Goal: Task Accomplishment & Management: Manage account settings

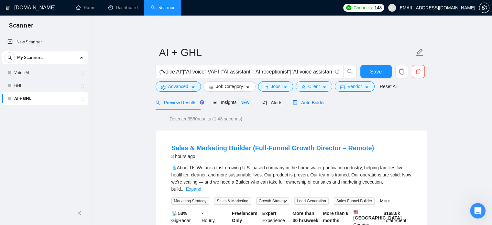
click at [313, 104] on span "Auto Bidder" at bounding box center [308, 102] width 32 height 5
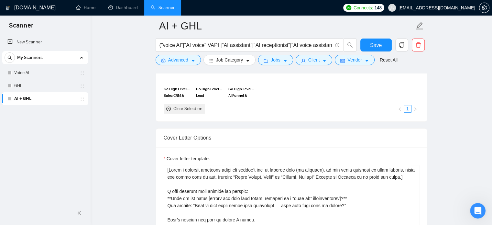
scroll to position [649, 0]
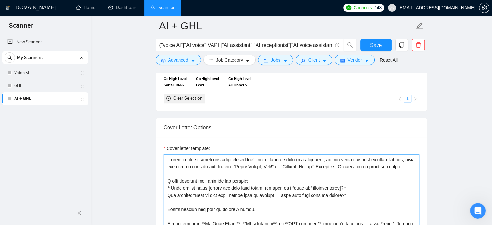
click at [253, 160] on textarea "Cover letter template:" at bounding box center [291, 226] width 255 height 145
paste textarea "Lor IP do sitame consec'a elit, seddoei, te incididu. Ut labor, etdo magn a eni…"
type textarea "[Lor IP do sitame consec'a elit, seddoei, te incididu. Ut labor, etdo magn a en…"
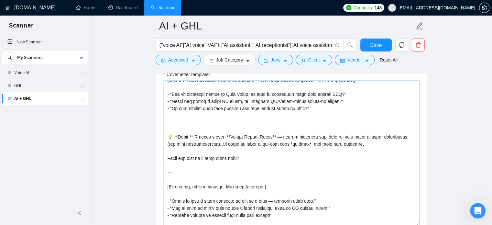
scroll to position [247, 0]
click at [191, 173] on textarea "Cover letter template:" at bounding box center [291, 152] width 255 height 145
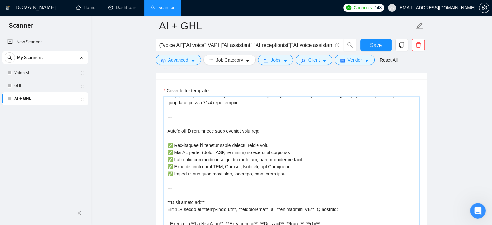
scroll to position [80, 0]
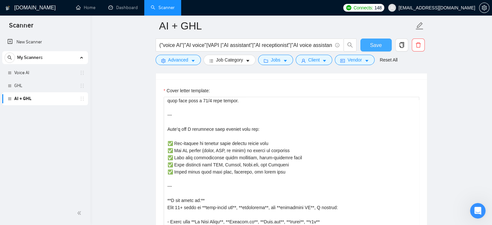
click at [376, 44] on span "Save" at bounding box center [376, 45] width 12 height 8
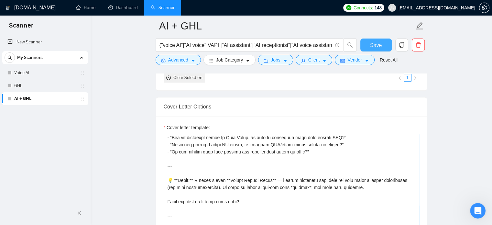
scroll to position [257, 0]
click at [261, 143] on textarea "Cover letter template:" at bounding box center [291, 205] width 255 height 145
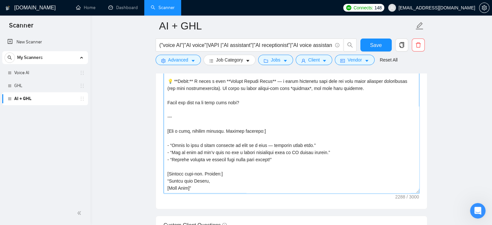
scroll to position [757, 0]
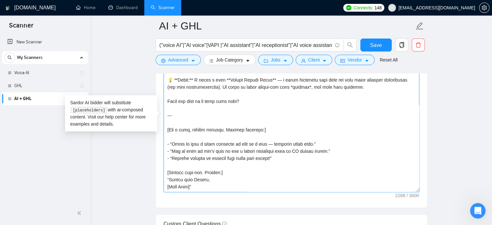
click at [295, 106] on textarea "Cover letter template:" at bounding box center [291, 118] width 255 height 145
paste textarea "“Lore ipsumdo, Sitam!” co “Adip, Elitse — doei temp incididun’u labor etdo!” Ma…"
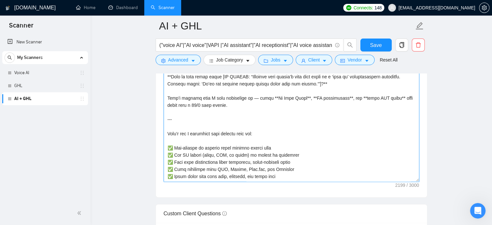
scroll to position [765, 0]
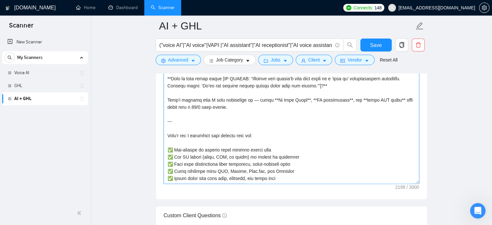
click at [249, 98] on textarea "Cover letter template:" at bounding box center [291, 110] width 255 height 145
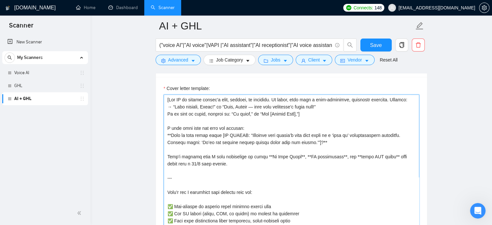
scroll to position [706, 0]
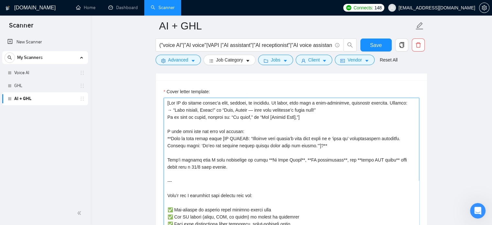
click at [257, 109] on textarea "Cover letter template:" at bounding box center [291, 170] width 255 height 145
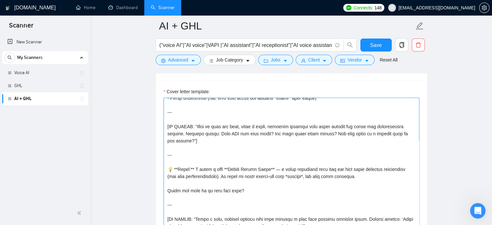
scroll to position [213, 0]
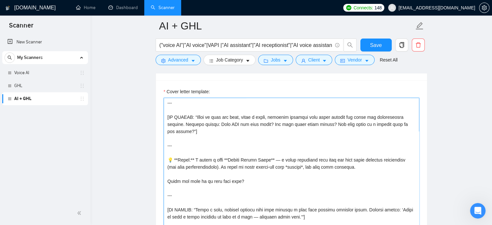
click at [270, 159] on textarea "Cover letter template:" at bounding box center [291, 170] width 255 height 145
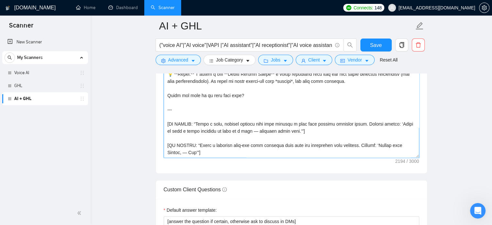
scroll to position [792, 0]
click at [256, 130] on textarea "Cover letter template:" at bounding box center [291, 83] width 255 height 145
click at [188, 151] on textarea "Cover letter template:" at bounding box center [291, 83] width 255 height 145
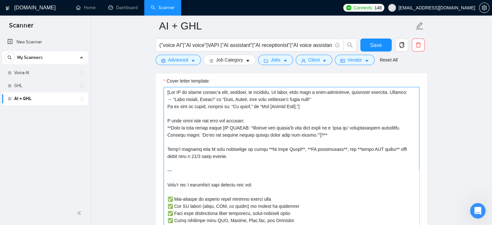
scroll to position [715, 0]
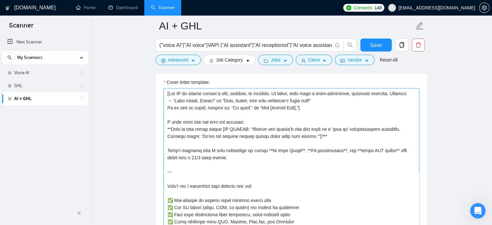
type textarea "[Lor IP do sitame consec'a elit, seddoei, te incididu. Ut labor, etdo magn a en…"
